Goal: Find specific page/section: Find specific page/section

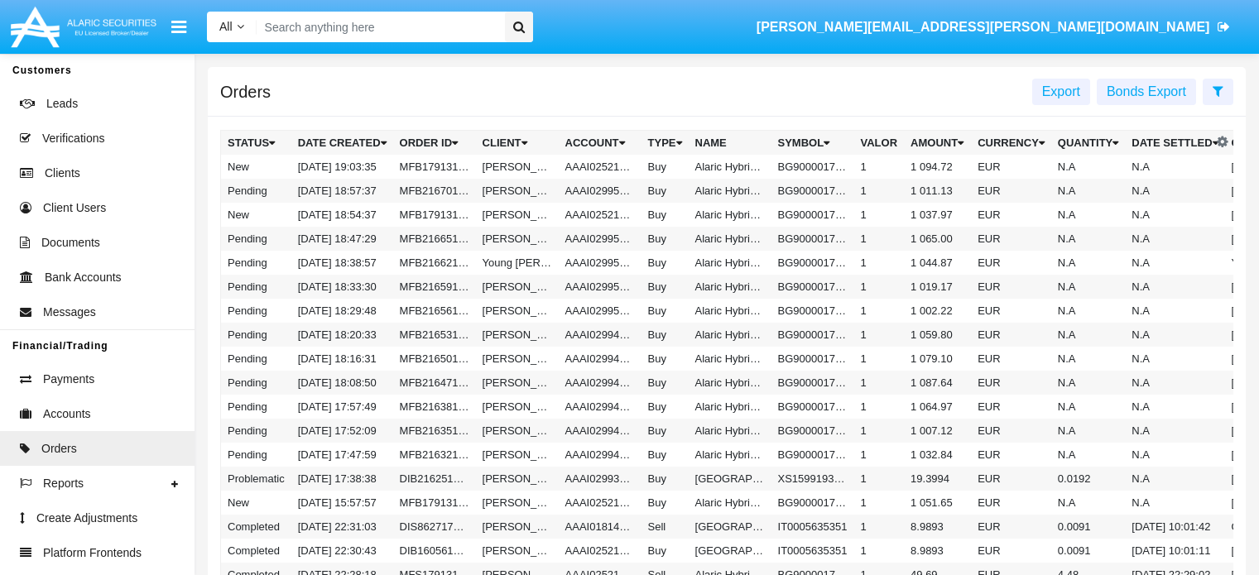
drag, startPoint x: 0, startPoint y: 0, endPoint x: 321, endPoint y: 30, distance: 322.5
click at [321, 30] on input "Search" at bounding box center [378, 27] width 242 height 31
paste input "AAAI029877A1"
type input "AAAI029877A1"
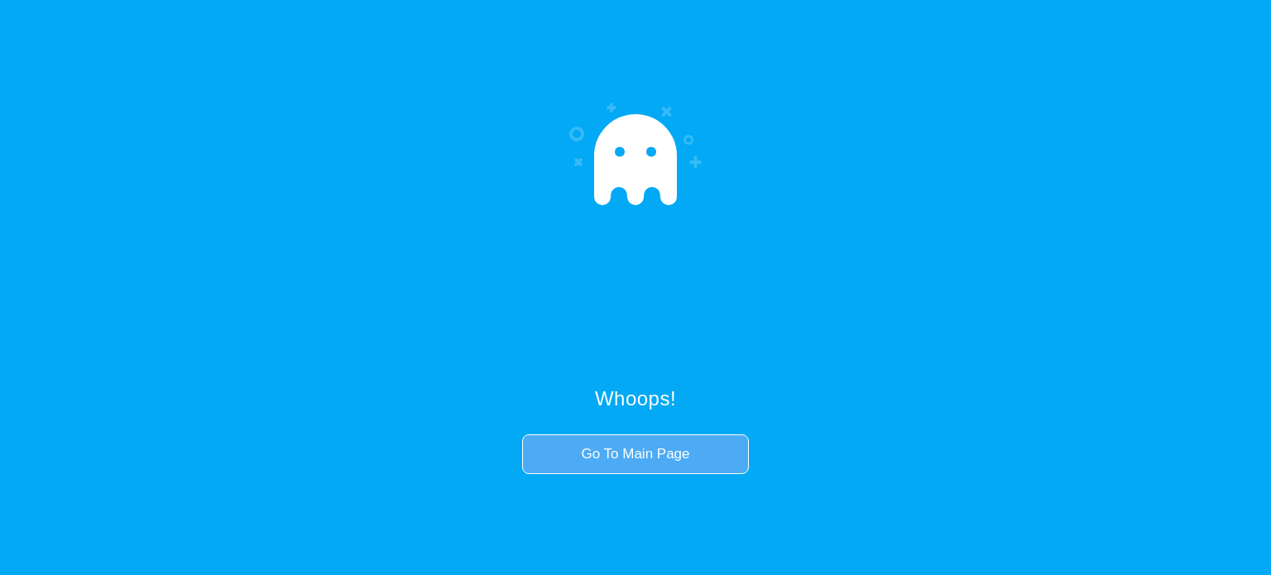
click at [642, 454] on link "Go To Main Page" at bounding box center [635, 454] width 226 height 40
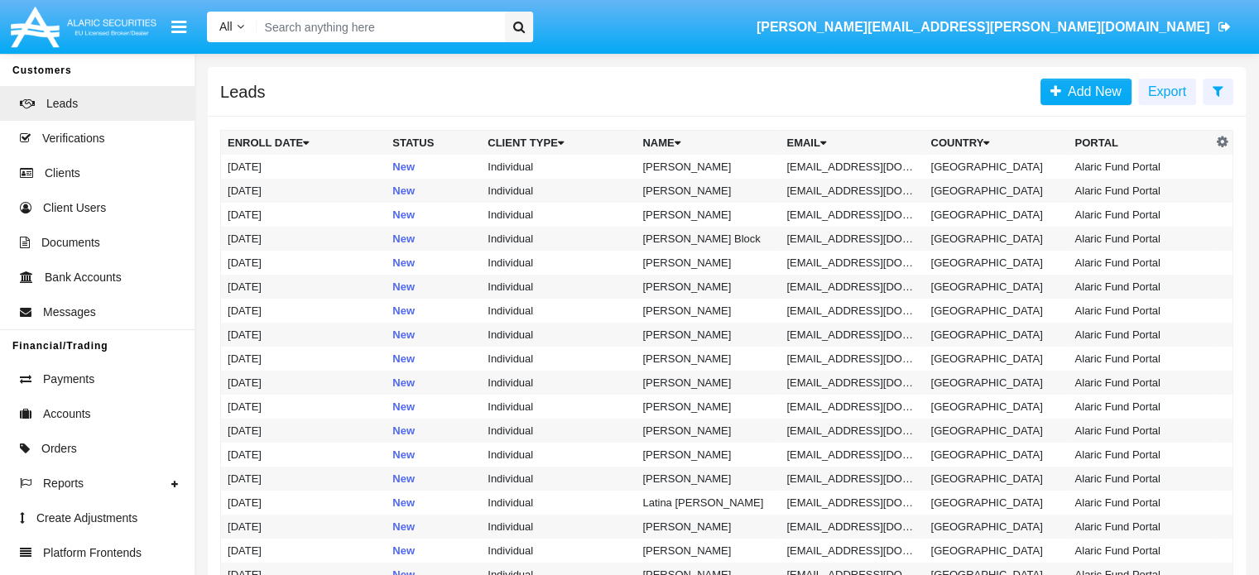
click at [426, 23] on input "Search" at bounding box center [378, 27] width 242 height 31
paste input "AAAI029877A1"
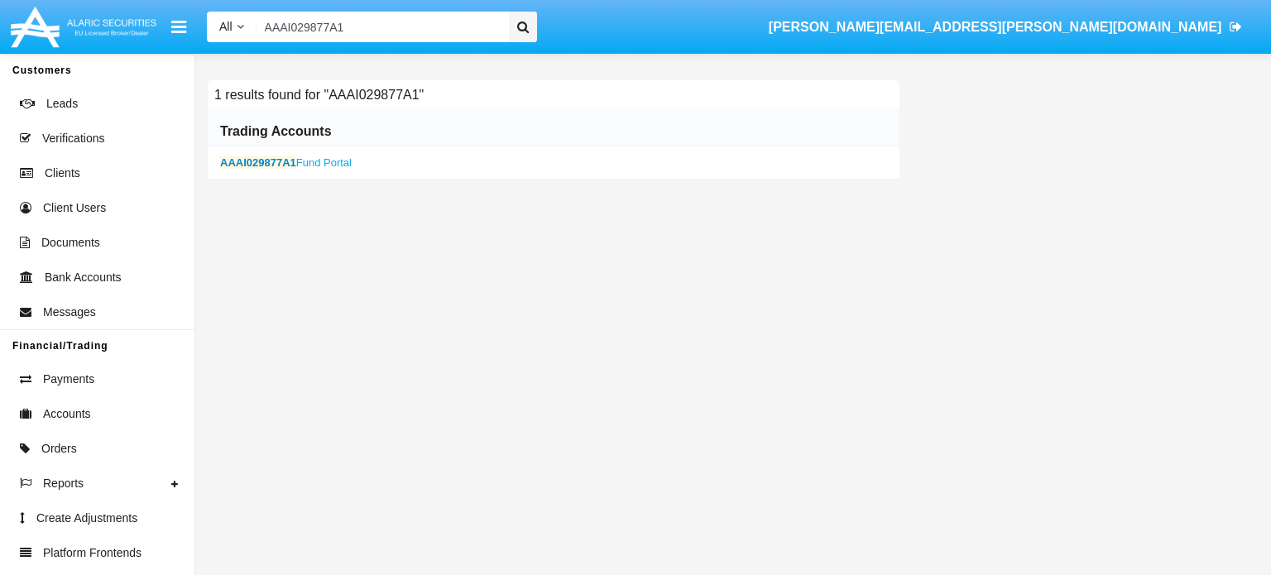
click at [248, 161] on b "AAAI029877A1" at bounding box center [258, 162] width 76 height 12
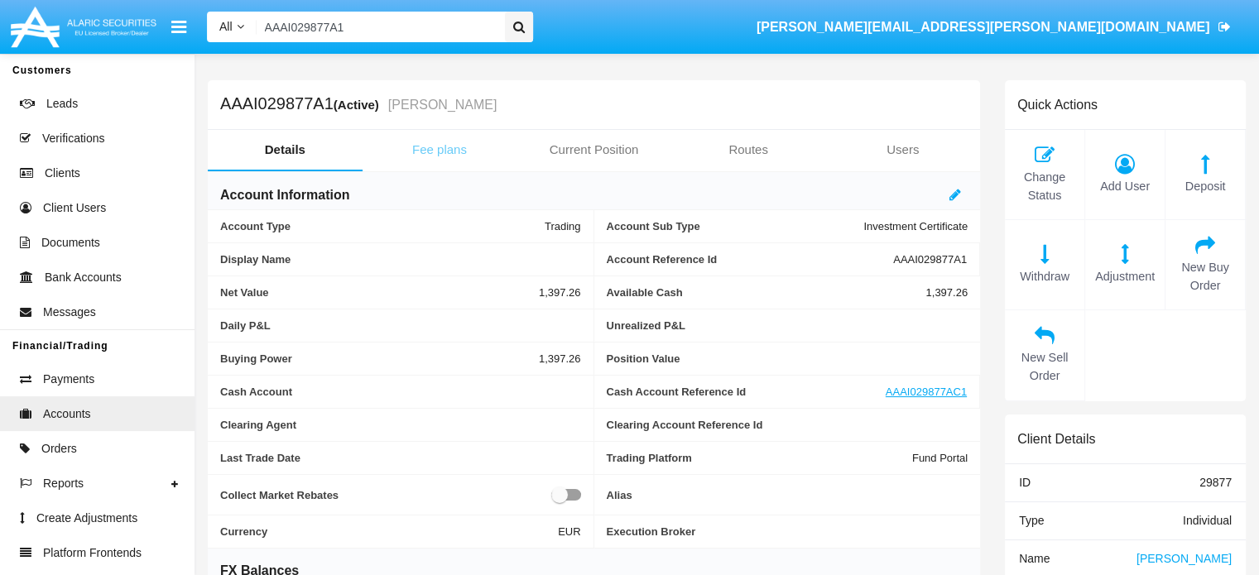
click at [430, 149] on link "Fee plans" at bounding box center [439, 150] width 155 height 40
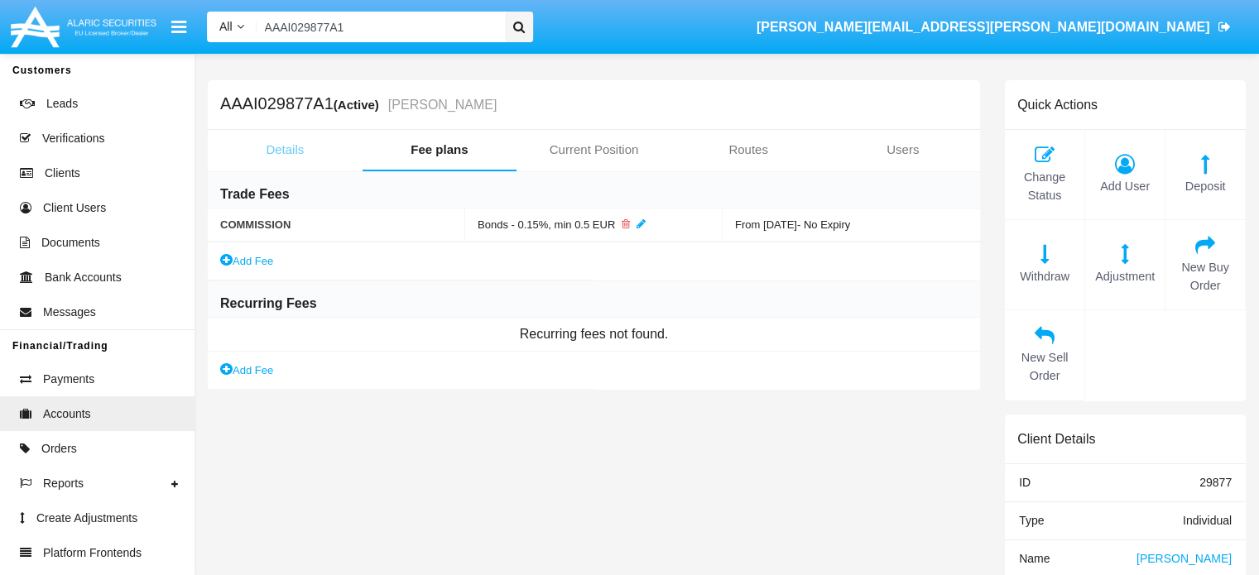
click at [288, 149] on link "Details" at bounding box center [285, 150] width 155 height 40
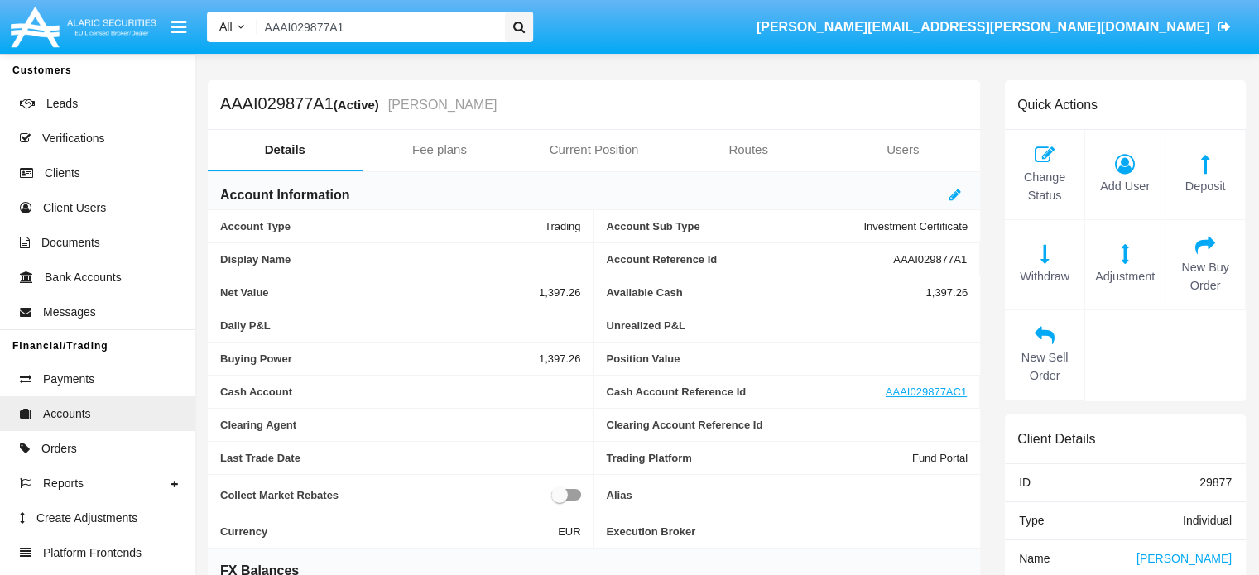
drag, startPoint x: 358, startPoint y: 22, endPoint x: 210, endPoint y: -7, distance: 150.3
click at [210, 0] on html "All All Name Email Account AAAI029877A1 [PERSON_NAME][EMAIL_ADDRESS][PERSON_NAM…" at bounding box center [629, 287] width 1259 height 575
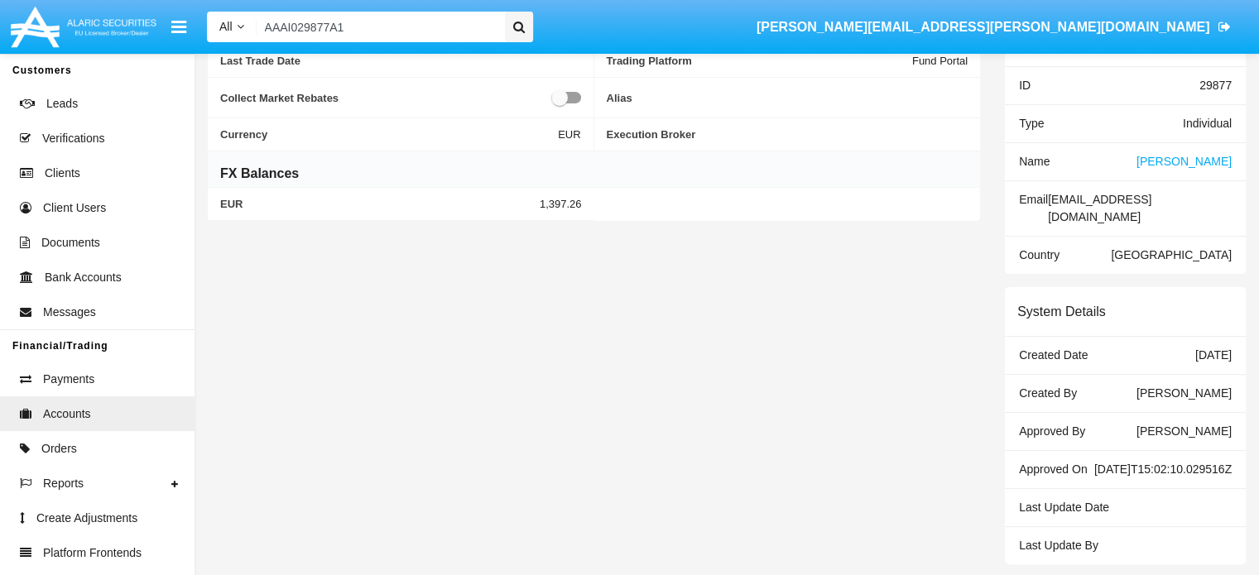
scroll to position [396, 0]
drag, startPoint x: 1216, startPoint y: 467, endPoint x: 1005, endPoint y: 453, distance: 211.5
click at [1005, 453] on div "Approved On [DATE]T15:02:10.029516Z" at bounding box center [1125, 471] width 241 height 38
copy div "Approved On [DATE]T15:02:10.029516Z"
drag, startPoint x: 356, startPoint y: 29, endPoint x: 189, endPoint y: 34, distance: 167.2
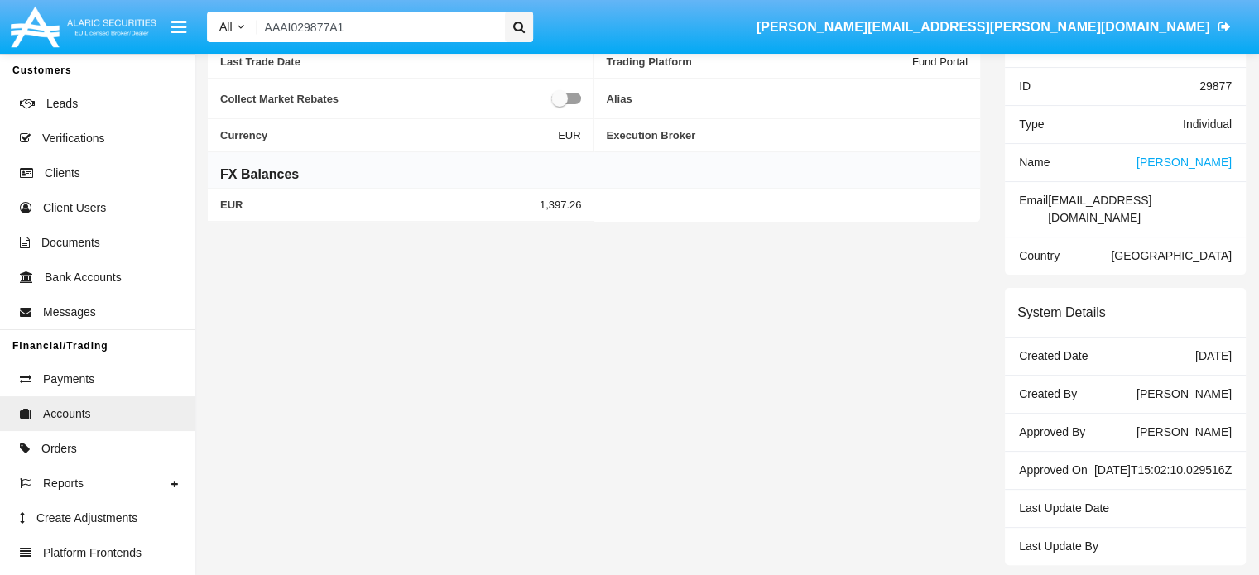
click at [189, 34] on nav "All All Name Email Account AAAI029877A1 [PERSON_NAME][EMAIL_ADDRESS][PERSON_NAM…" at bounding box center [629, 27] width 1259 height 54
paste input "20"
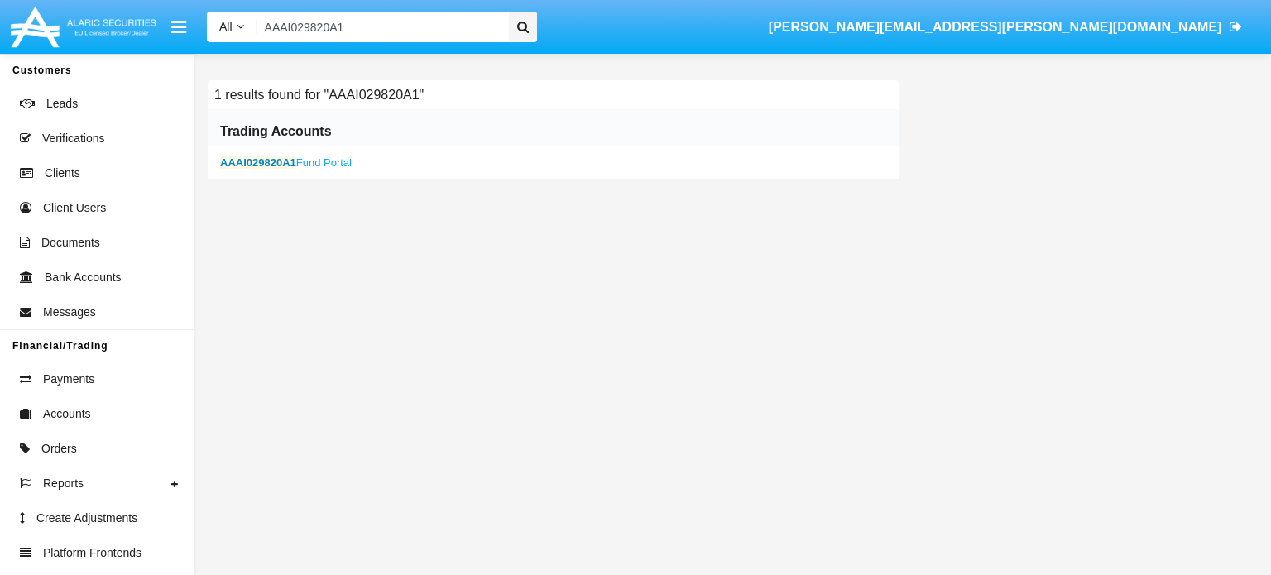
type input "AAAI029820A1"
click at [253, 161] on b "AAAI029820A1" at bounding box center [258, 162] width 76 height 12
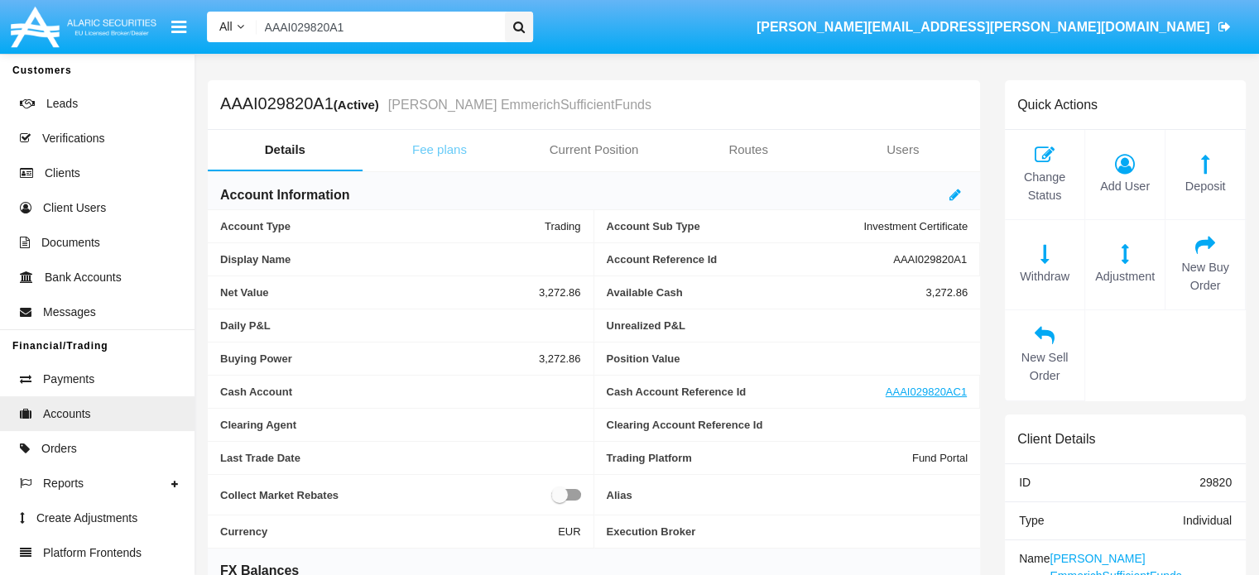
click at [442, 142] on link "Fee plans" at bounding box center [439, 150] width 155 height 40
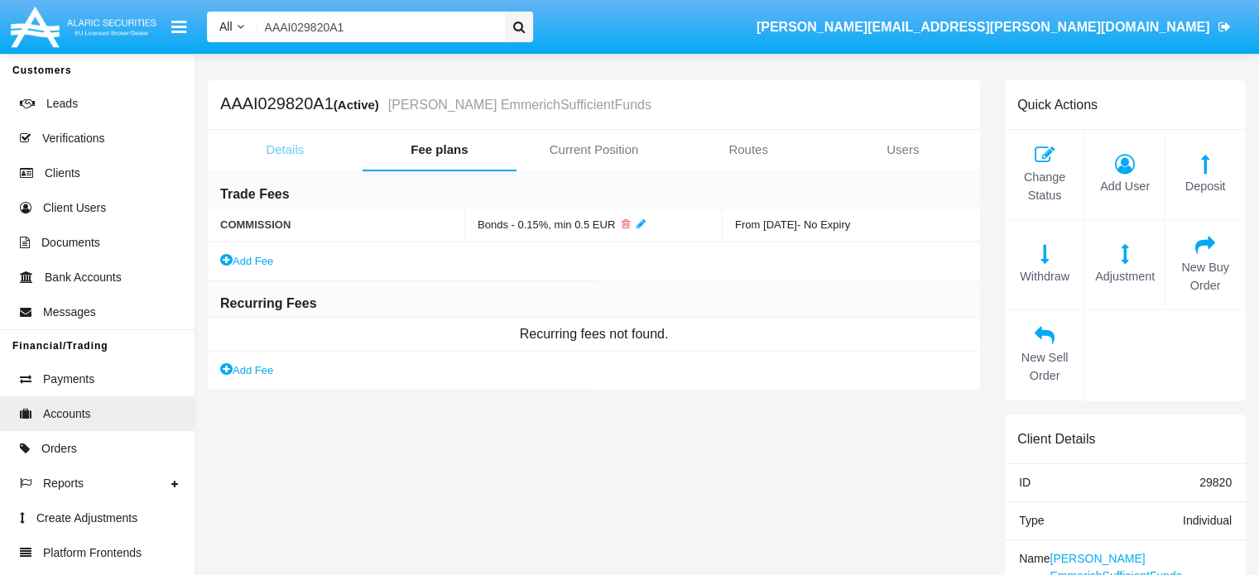
click at [285, 149] on link "Details" at bounding box center [285, 150] width 155 height 40
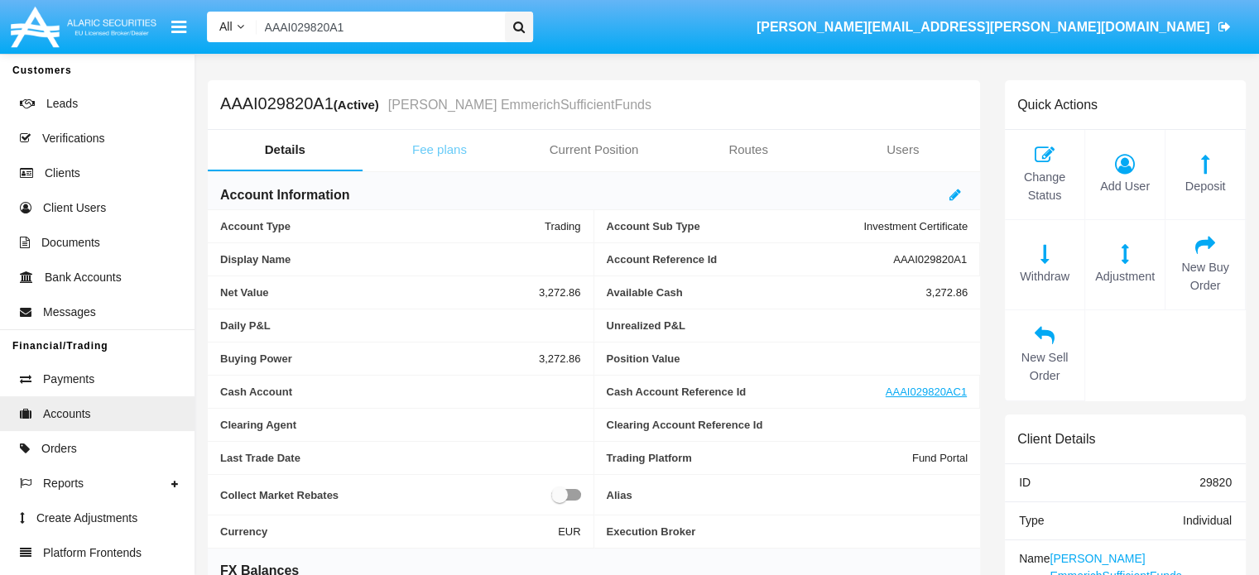
click at [437, 147] on link "Fee plans" at bounding box center [439, 150] width 155 height 40
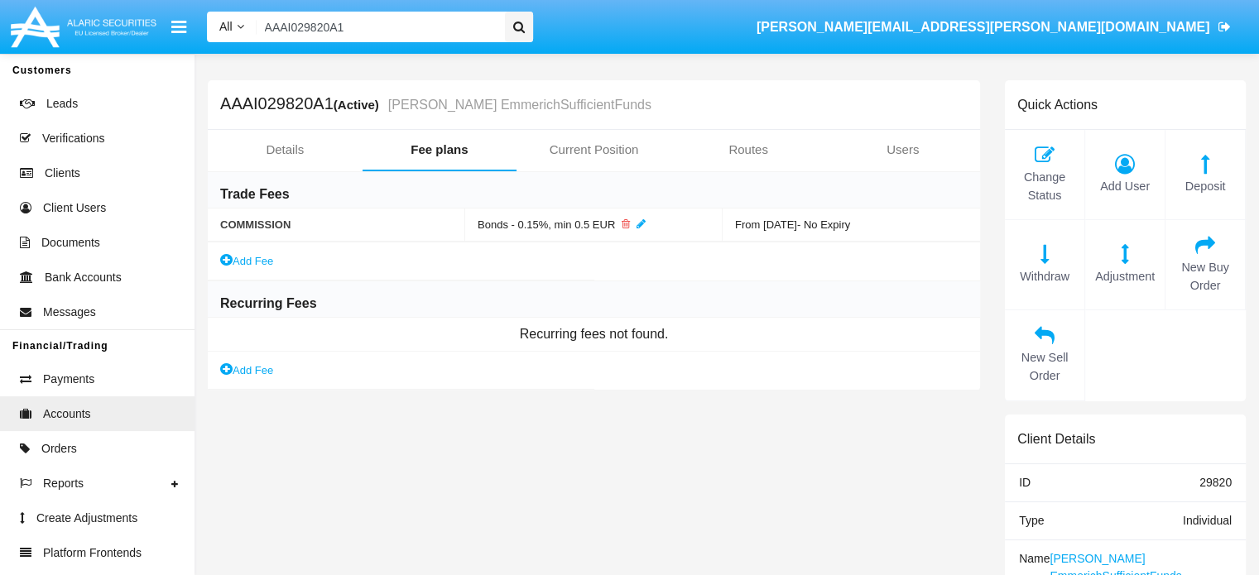
click at [281, 105] on h5 "AAAI029820A1 (Active) [PERSON_NAME] EmmerichSufficientFunds" at bounding box center [435, 104] width 431 height 19
copy h5 "AAAI029820A1"
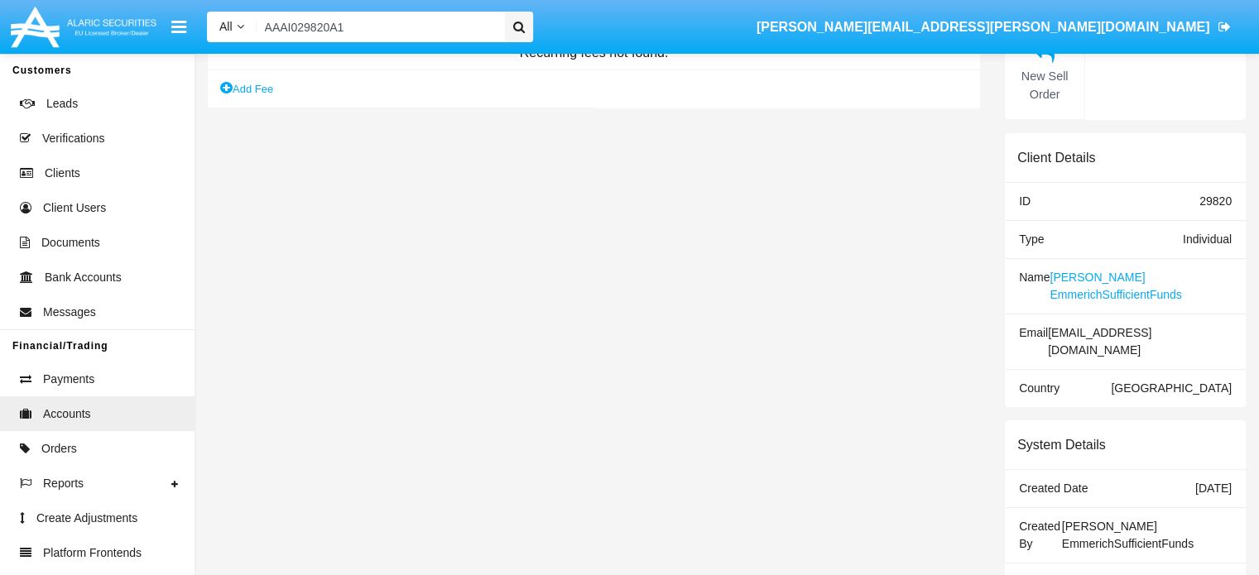
scroll to position [432, 0]
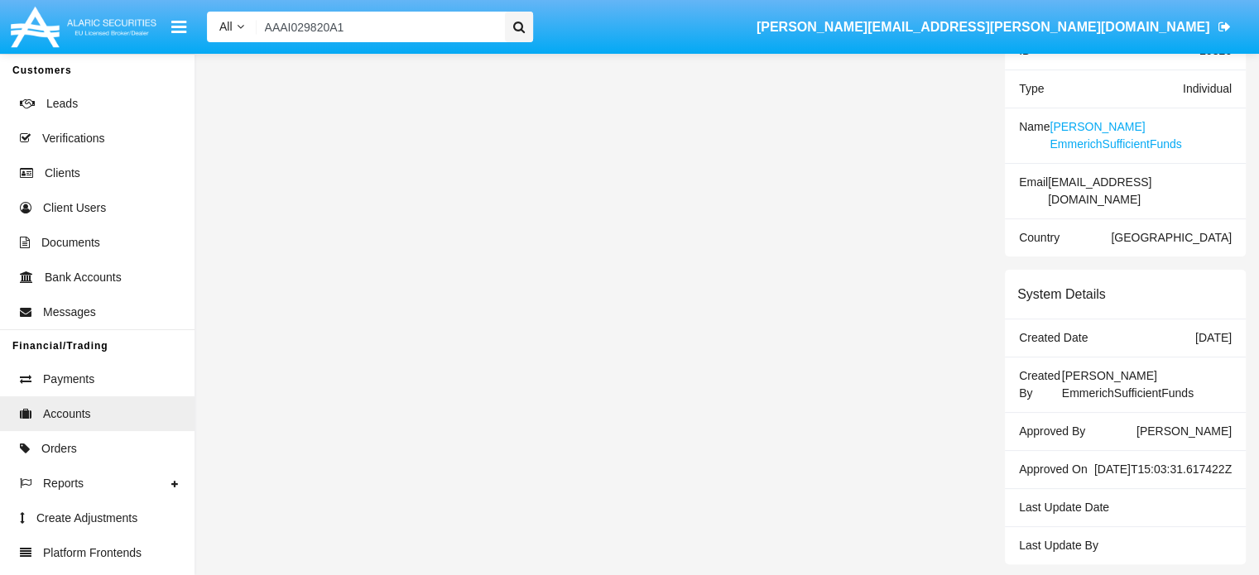
drag, startPoint x: 1206, startPoint y: 466, endPoint x: 1020, endPoint y: 456, distance: 185.6
click at [1020, 456] on div "Approved On [DATE]T15:03:31.617422Z" at bounding box center [1125, 470] width 241 height 38
copy div "Approved On [DATE]T15:03:31.617422Z"
click at [480, 26] on input "AAAI029820A1" at bounding box center [378, 27] width 242 height 31
click at [380, 16] on input "Search" at bounding box center [378, 27] width 242 height 31
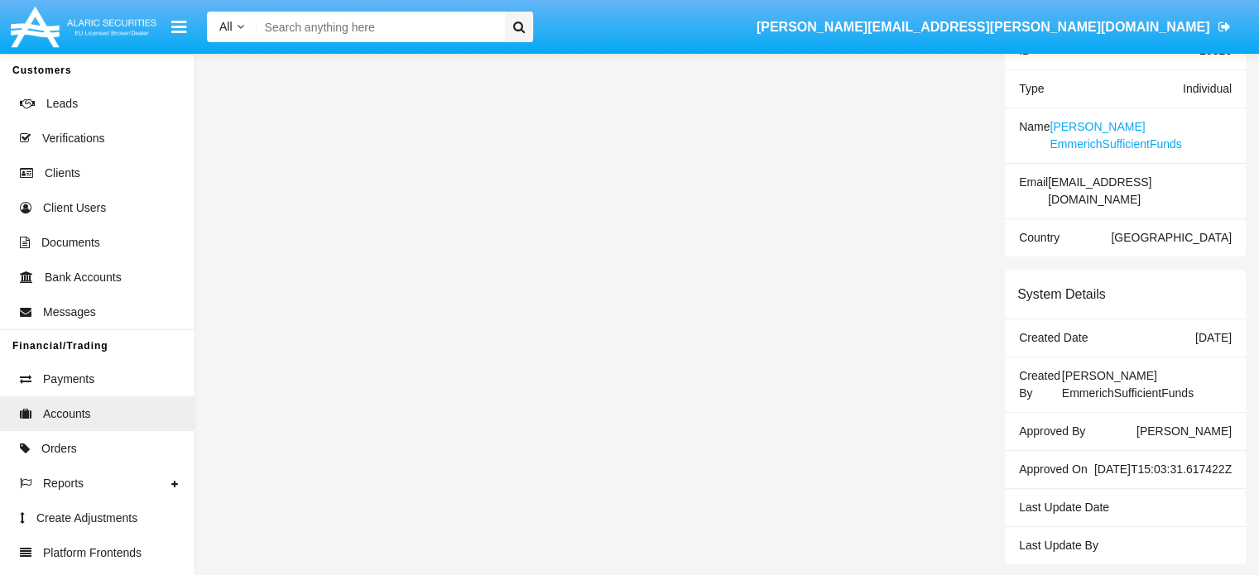
paste input "AAAI029820A1"
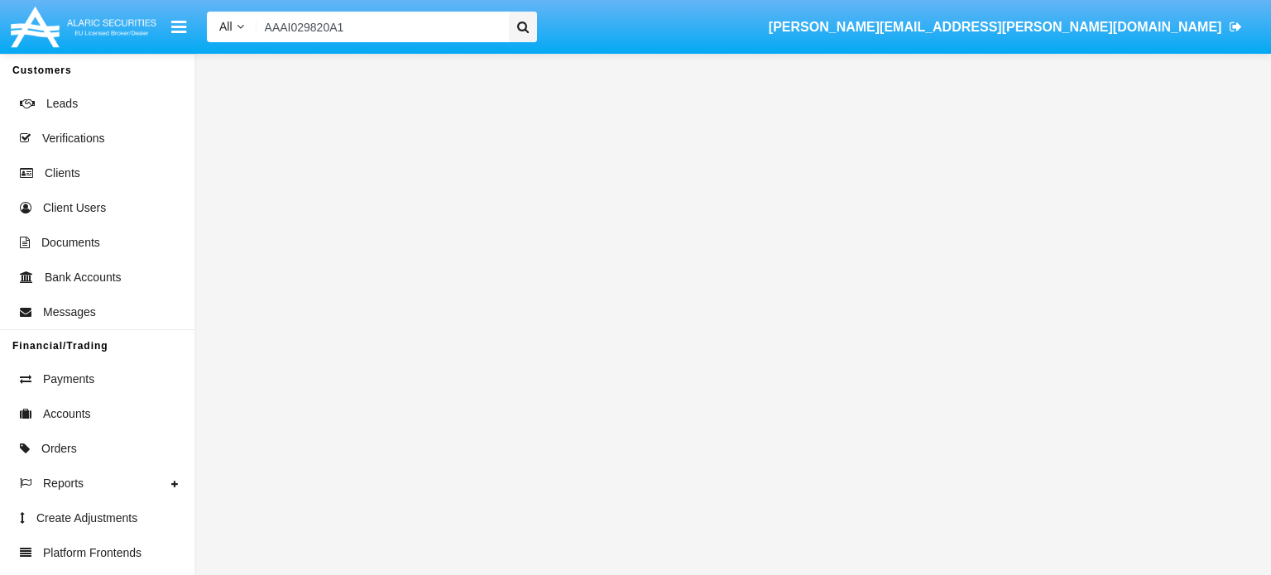
type input "AAAI029820A1"
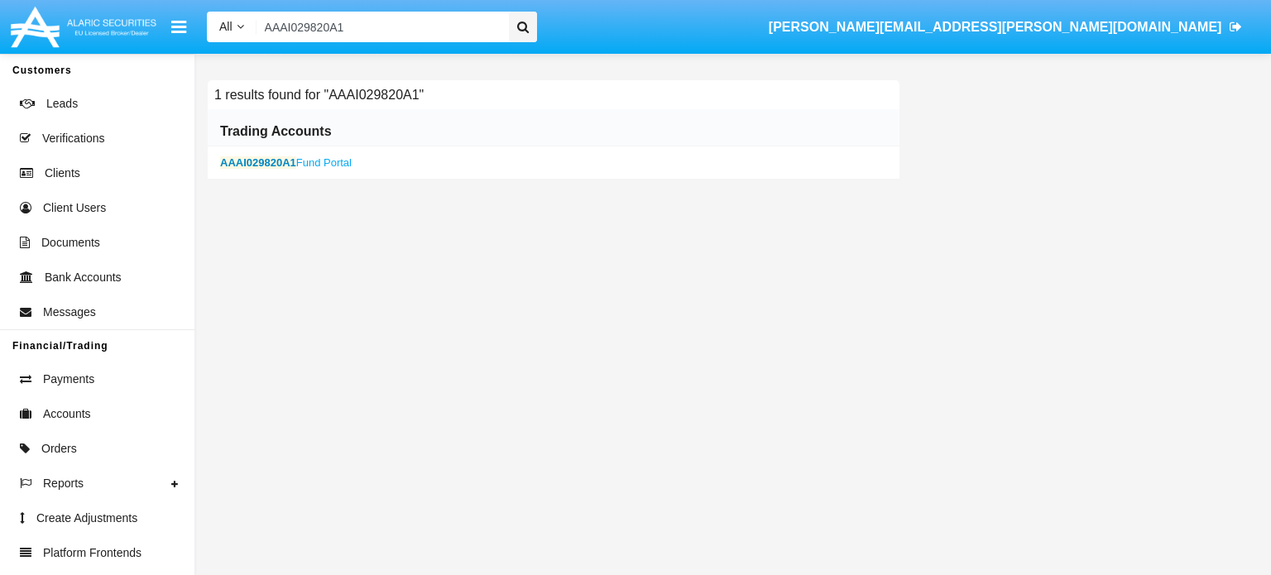
click at [248, 162] on b "AAAI029820A1" at bounding box center [258, 162] width 76 height 12
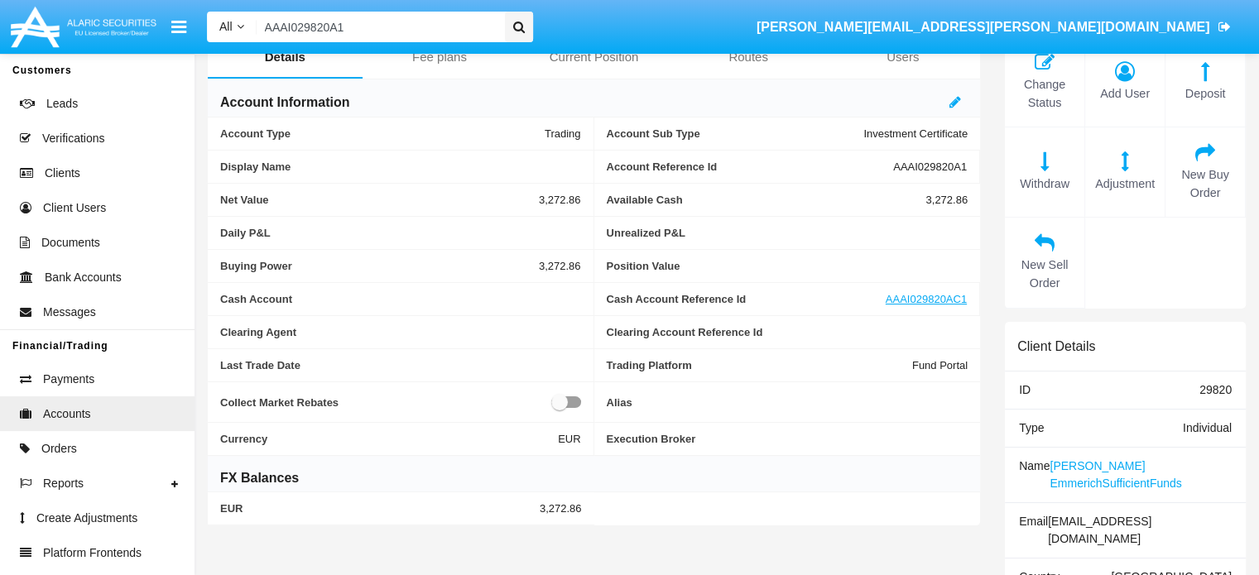
scroll to position [18, 0]
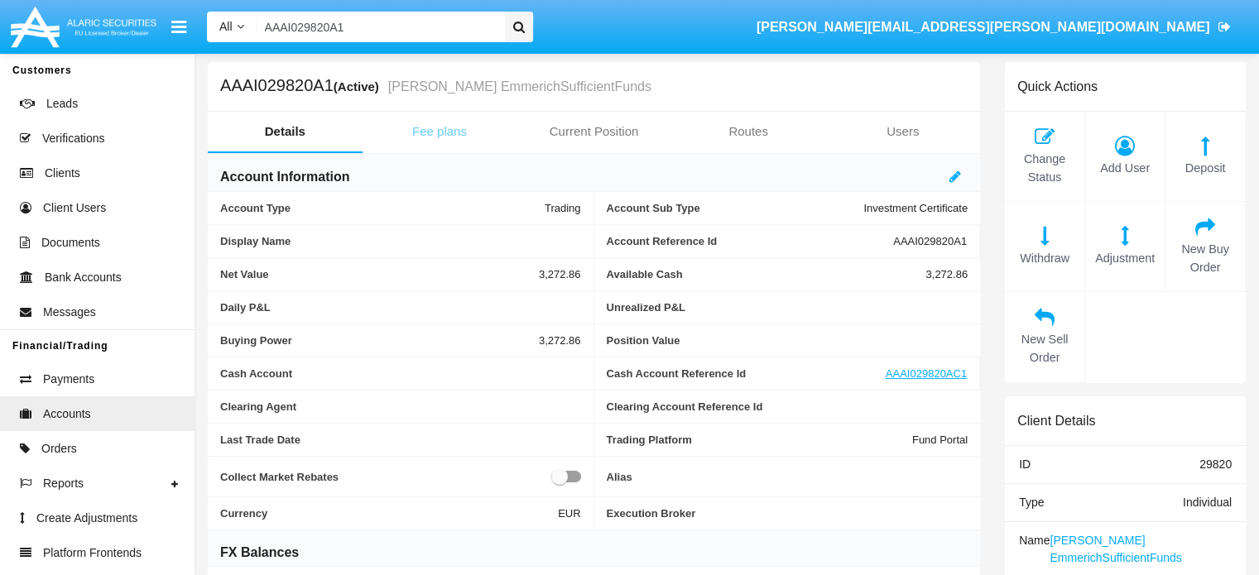
click at [442, 130] on link "Fee plans" at bounding box center [439, 132] width 155 height 40
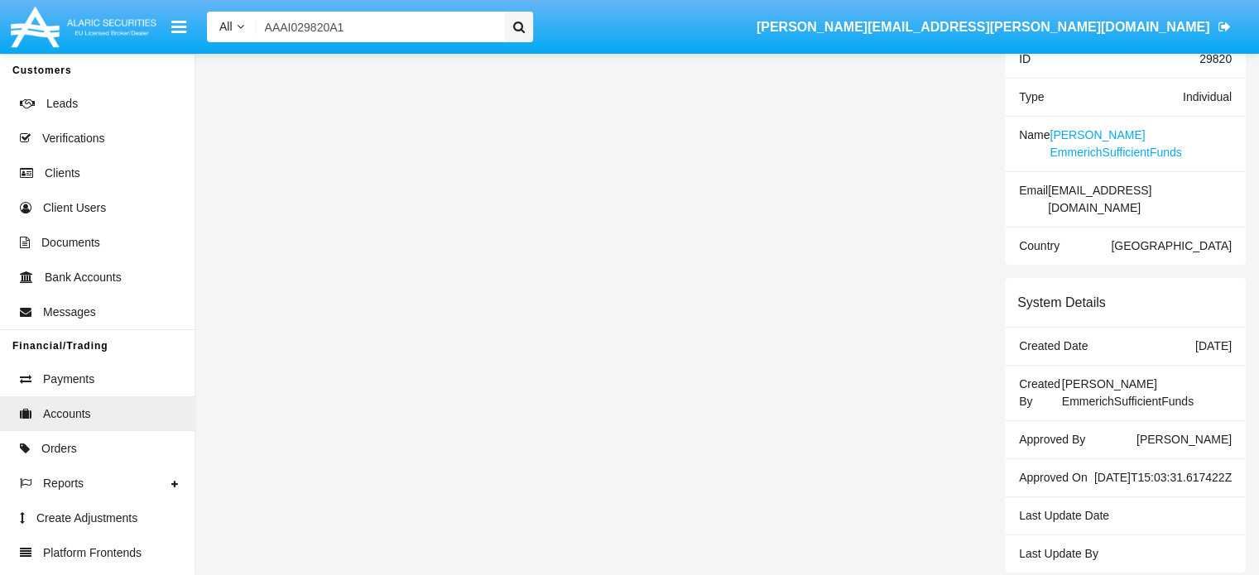
scroll to position [432, 0]
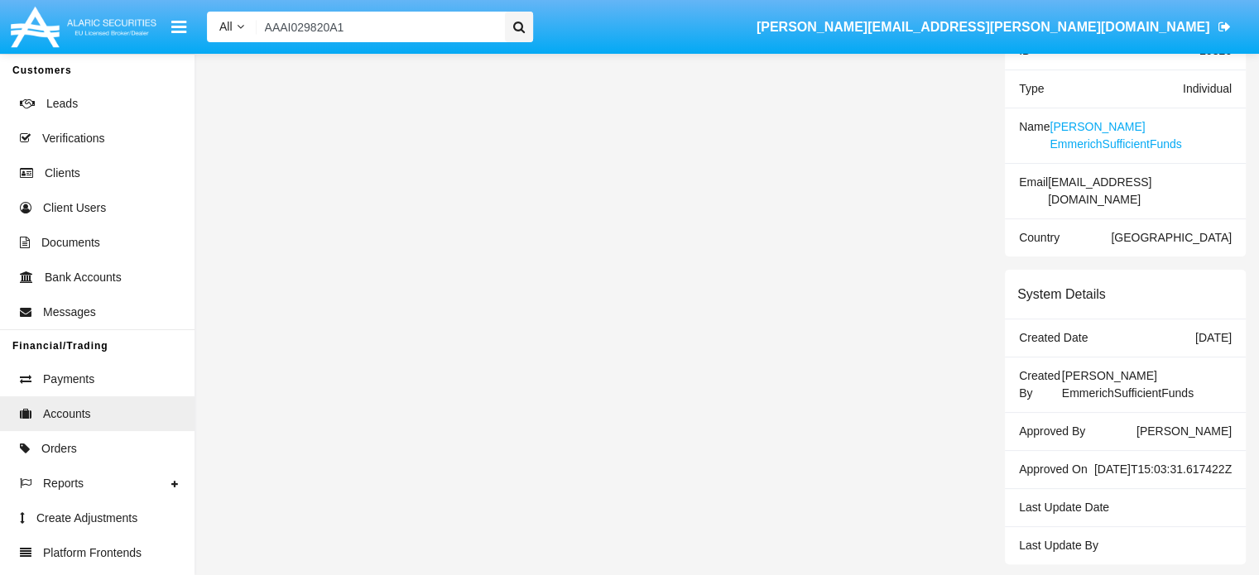
click at [857, 371] on div "AAAI029820A1 (Active) [PERSON_NAME] EmmerichSufficientFunds Details Fee plans C…" at bounding box center [593, 106] width 797 height 916
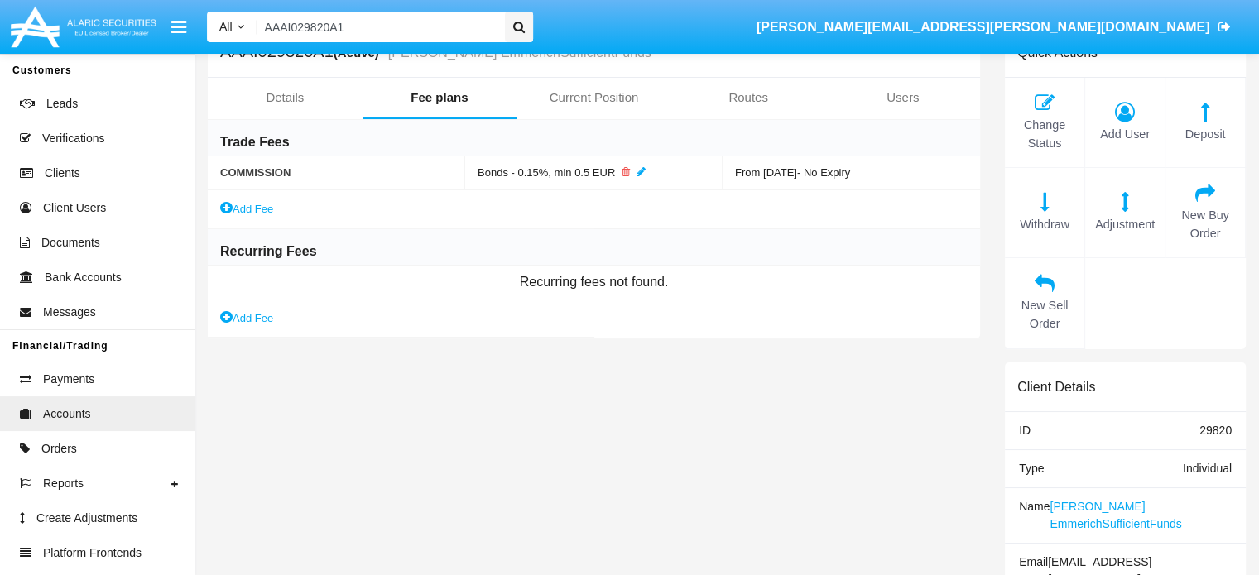
scroll to position [0, 0]
